Goal: Find specific page/section: Find specific page/section

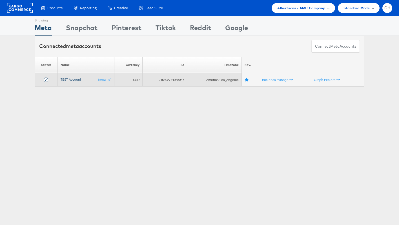
click at [64, 78] on link "TEST Account" at bounding box center [71, 79] width 21 height 4
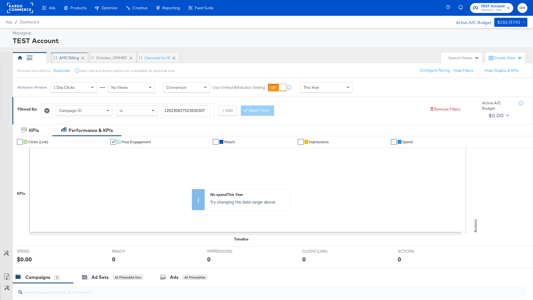
click at [74, 60] on div "AMC Billing" at bounding box center [69, 57] width 37 height 11
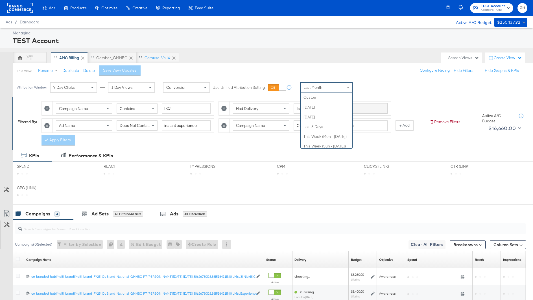
click at [304, 89] on span "Last Month" at bounding box center [312, 87] width 19 height 5
click at [309, 71] on div "This View: Rename Duplicate Delete Save View Updates Configure Pacing Hide Filt…" at bounding box center [272, 70] width 520 height 15
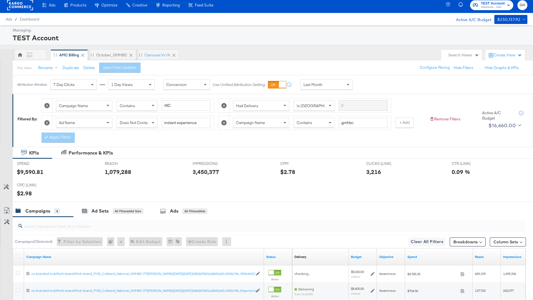
scroll to position [3, 0]
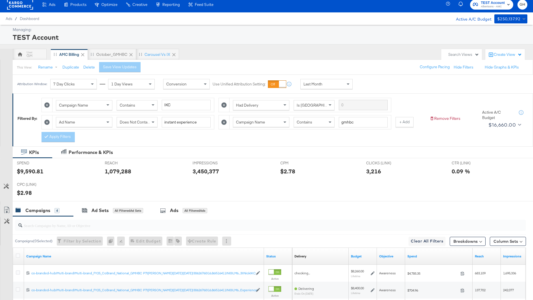
click at [224, 120] on icon at bounding box center [223, 122] width 5 height 5
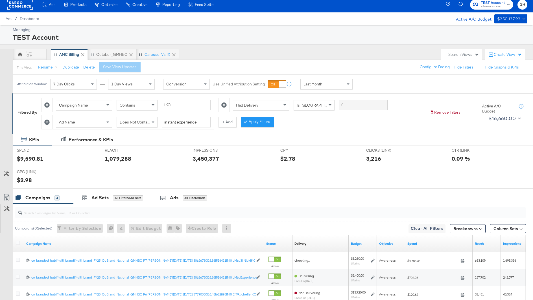
click at [47, 122] on icon at bounding box center [46, 122] width 5 height 5
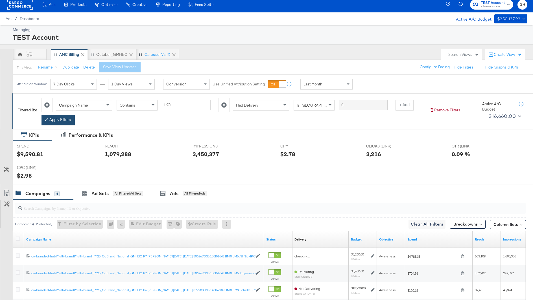
click at [66, 121] on button "Apply Filters" at bounding box center [57, 120] width 33 height 10
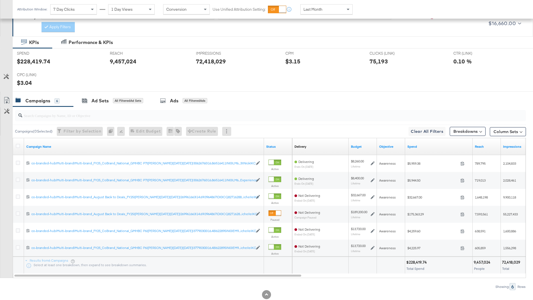
scroll to position [0, 0]
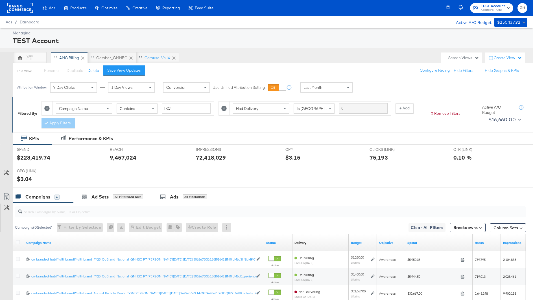
click at [332, 40] on div "TEST Account" at bounding box center [269, 41] width 513 height 10
